Goal: Find specific page/section: Find specific page/section

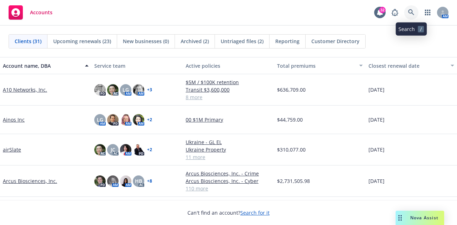
click at [413, 13] on icon at bounding box center [411, 12] width 6 height 6
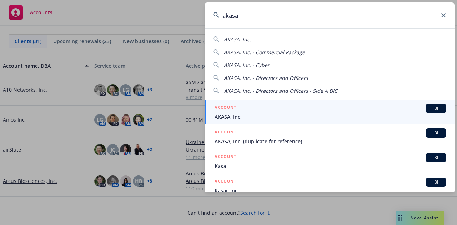
type input "akasa"
click at [254, 116] on span "AKASA, Inc." at bounding box center [329, 116] width 231 height 7
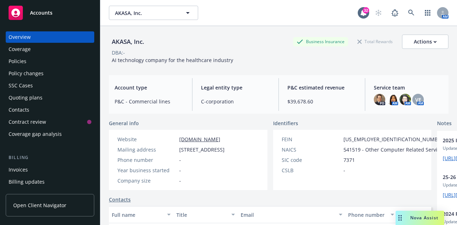
click at [31, 171] on div "Invoices" at bounding box center [50, 169] width 83 height 11
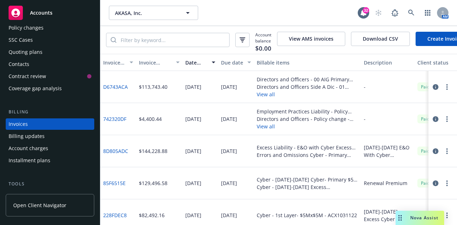
scroll to position [0, 160]
